Goal: Check status: Check status

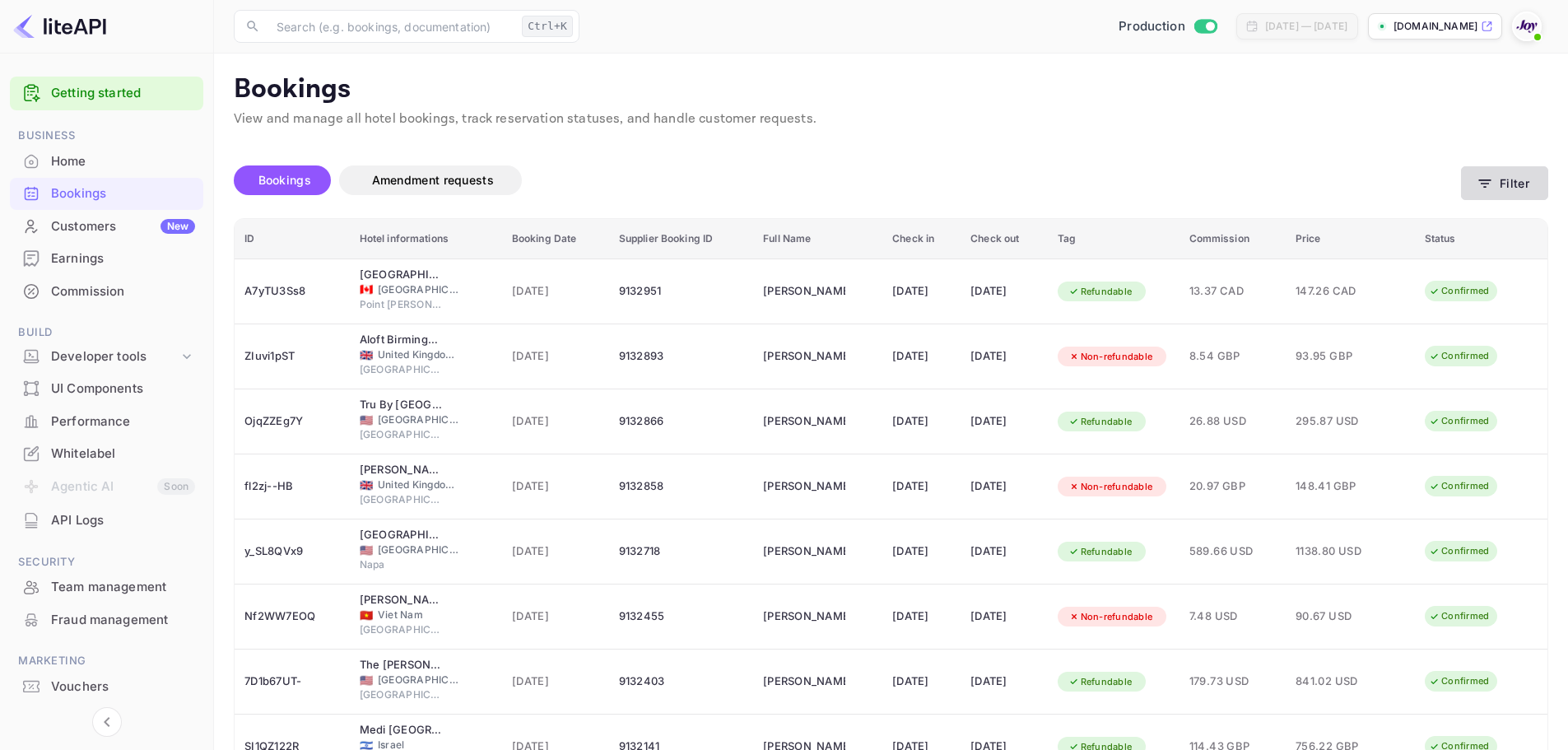
click at [1507, 189] on button "Filter" at bounding box center [1505, 183] width 87 height 34
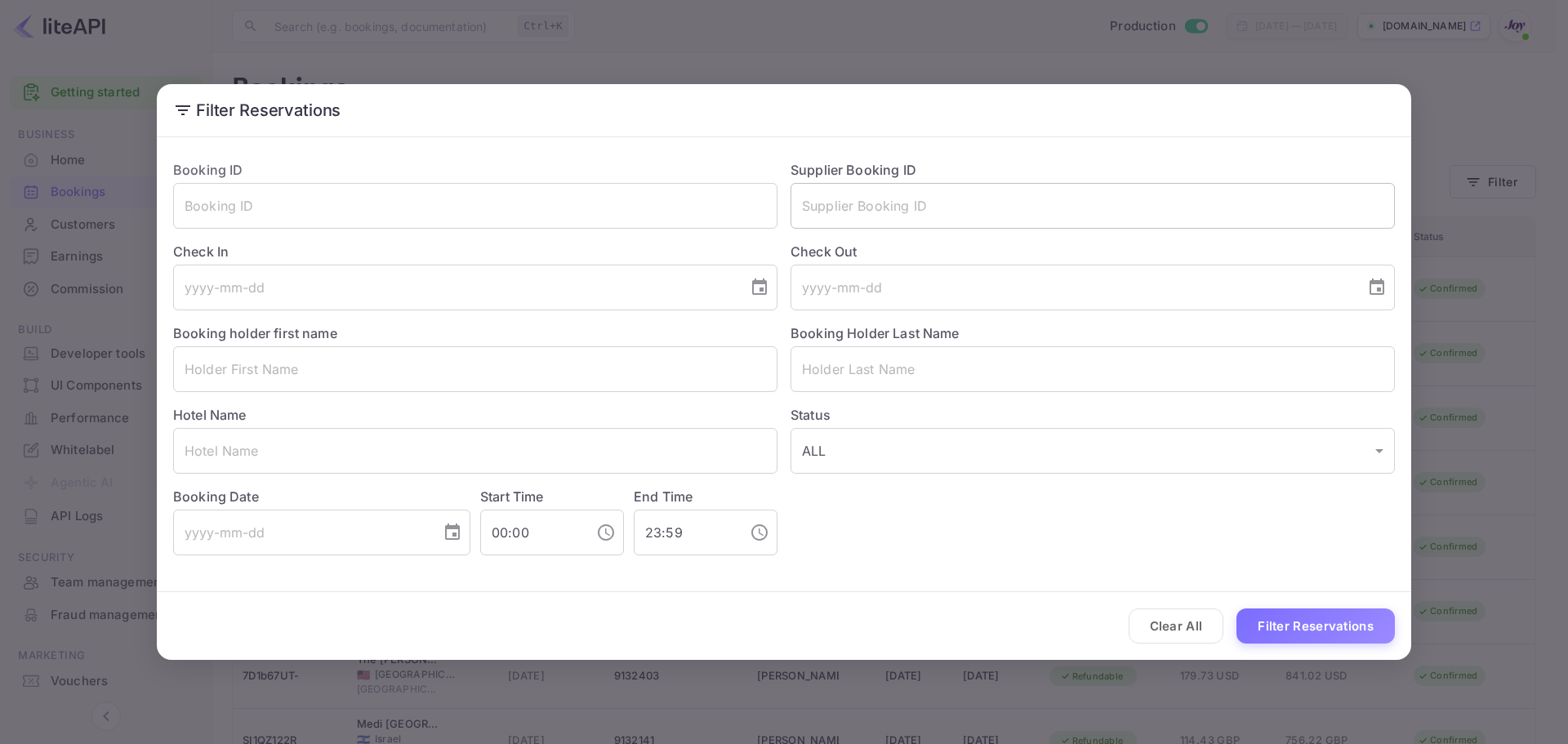
click at [860, 211] on input "text" at bounding box center [1092, 206] width 605 height 46
paste input "8547125"
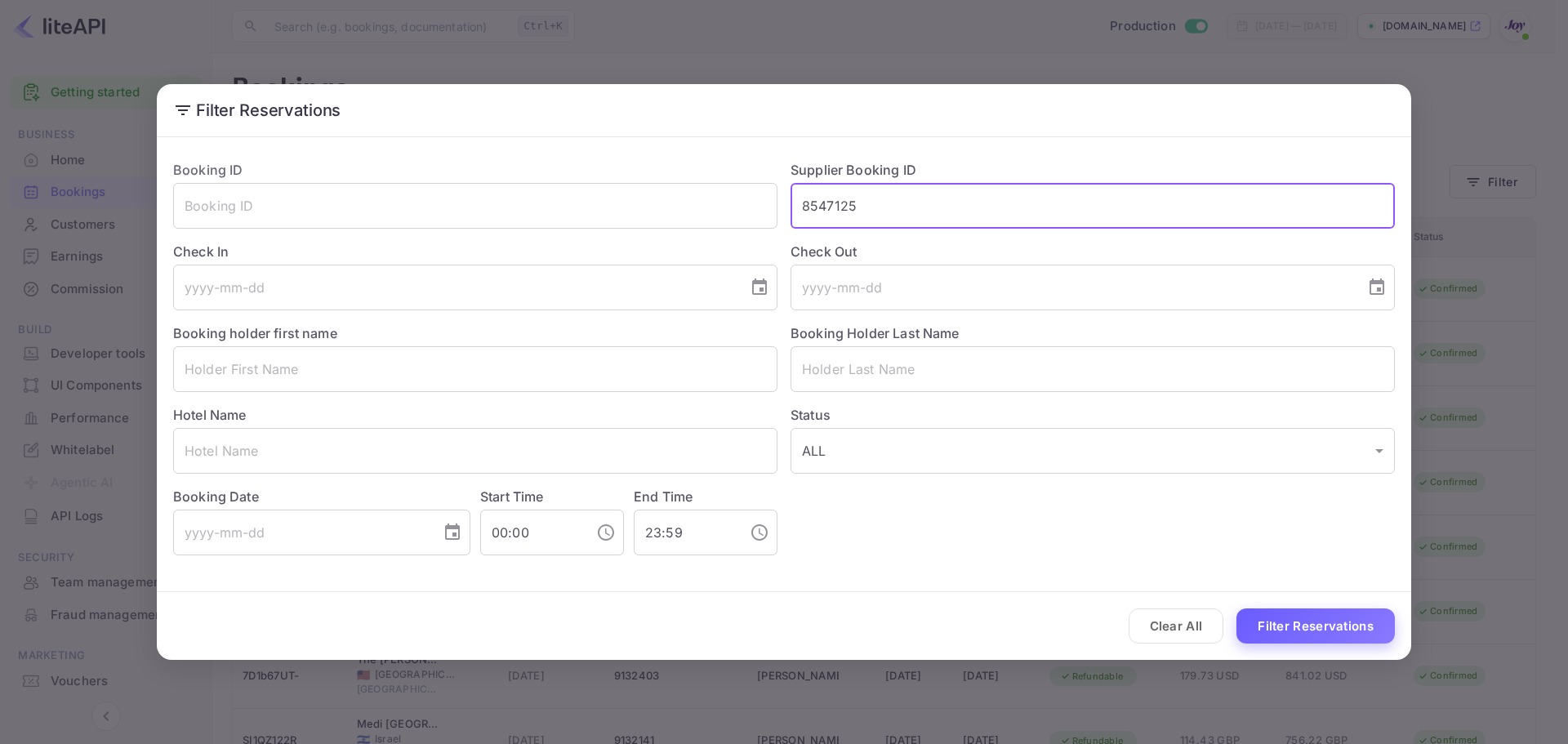
type input "8547125"
click at [1282, 620] on button "Filter Reservations" at bounding box center [1315, 626] width 159 height 35
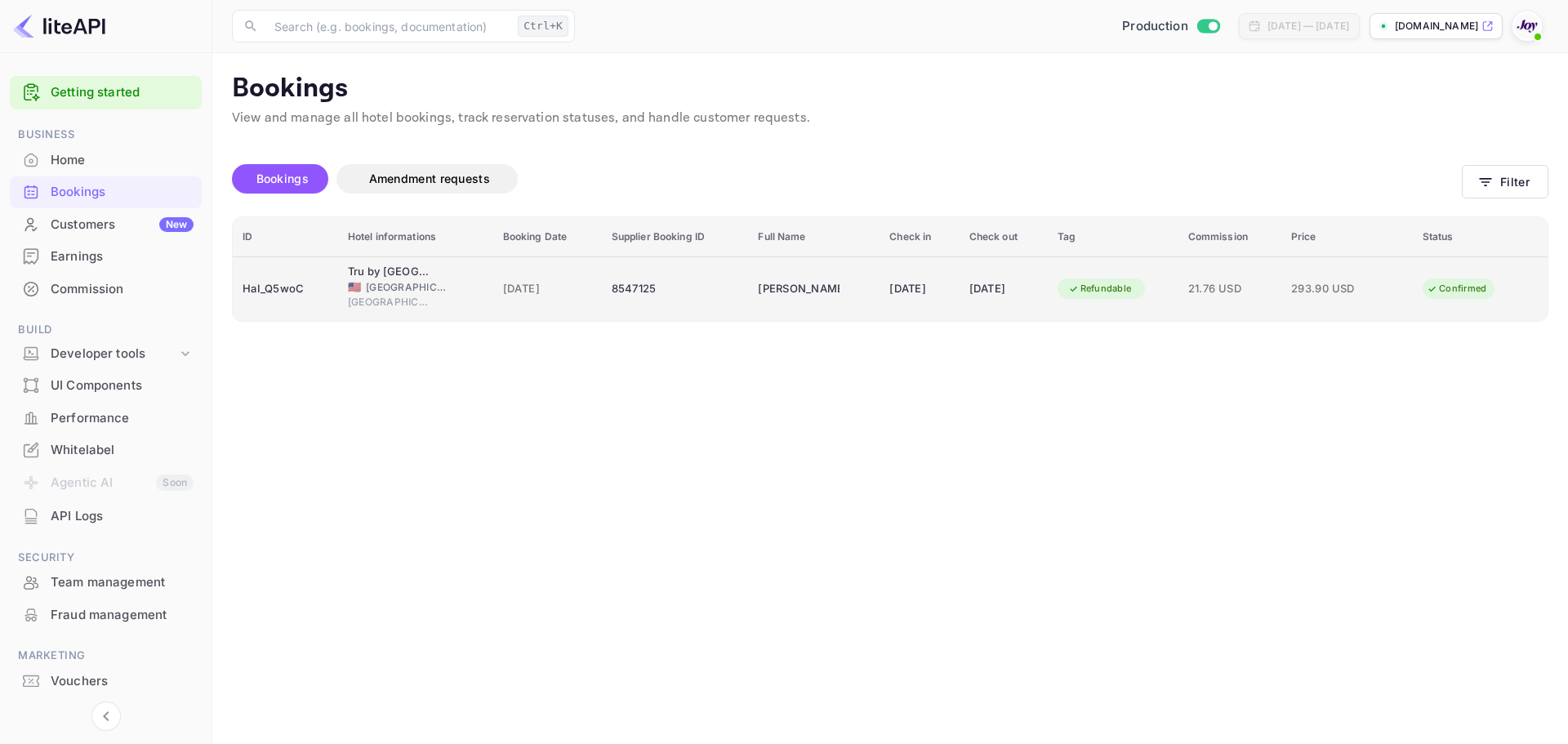
click at [309, 301] on div "HaI_Q5woC" at bounding box center [284, 289] width 85 height 26
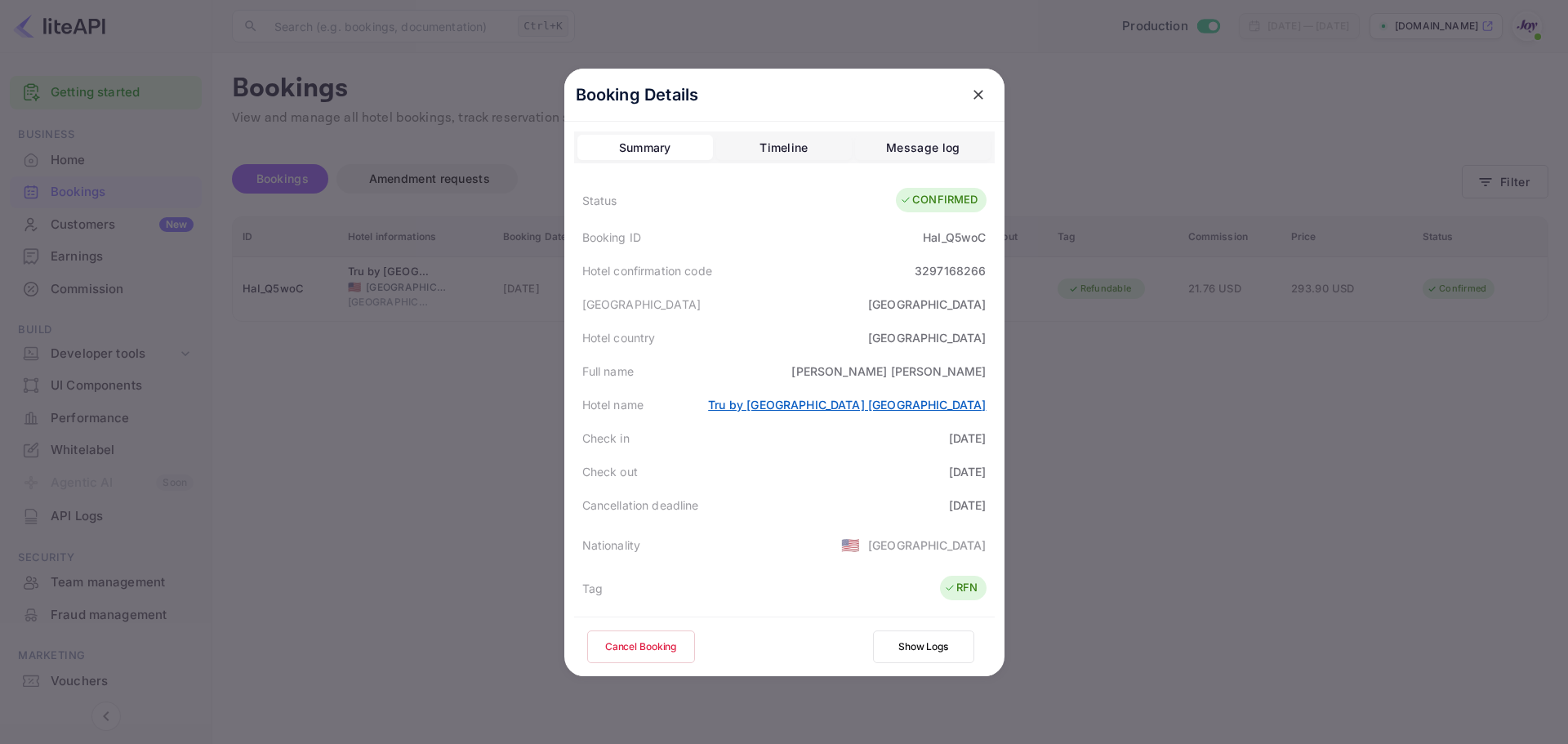
click at [849, 408] on link "Tru by [GEOGRAPHIC_DATA] [GEOGRAPHIC_DATA]" at bounding box center [846, 405] width 277 height 14
